Goal: Transaction & Acquisition: Purchase product/service

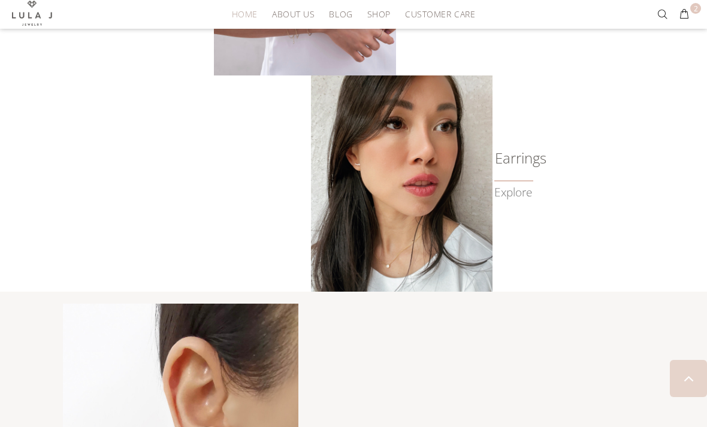
scroll to position [880, 0]
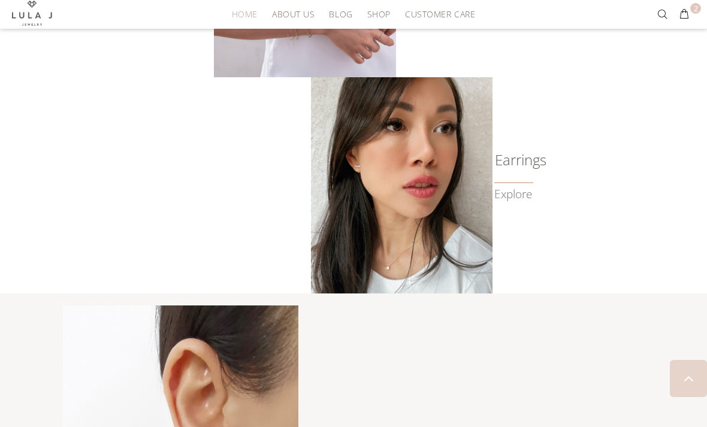
click at [541, 166] on h6 "Earrings" at bounding box center [517, 160] width 47 height 12
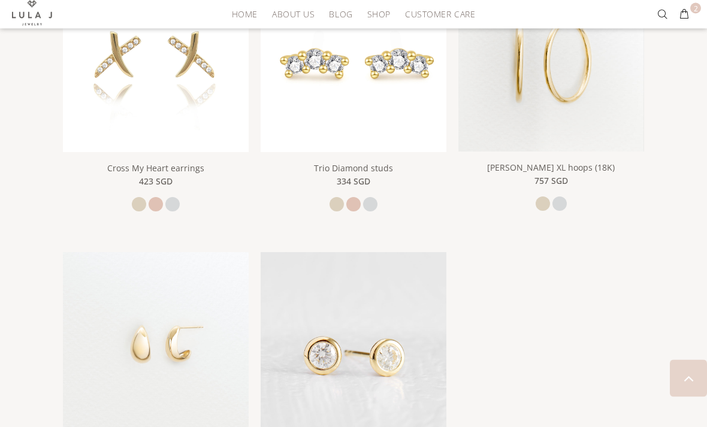
scroll to position [1766, 0]
click at [227, 352] on img at bounding box center [156, 345] width 186 height 186
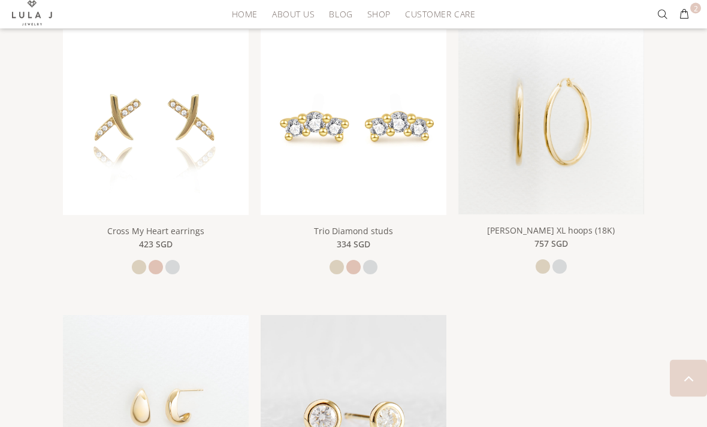
scroll to position [1698, 0]
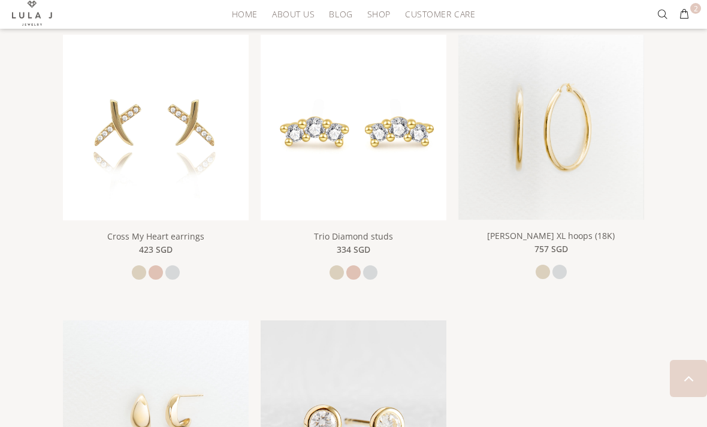
click at [609, 187] on img at bounding box center [551, 144] width 186 height 218
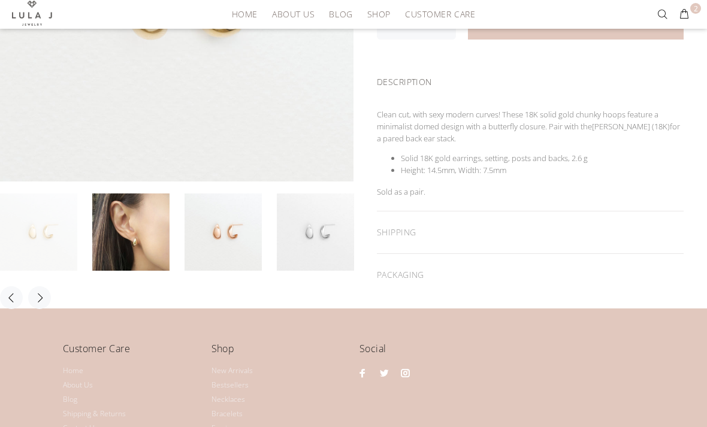
scroll to position [300, 0]
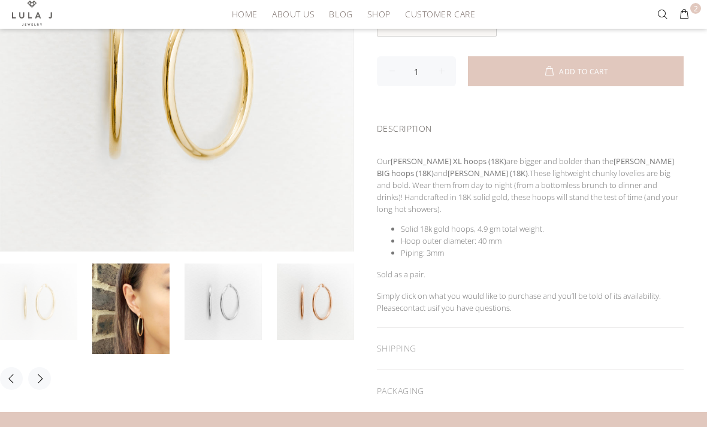
scroll to position [231, 0]
